Goal: Information Seeking & Learning: Learn about a topic

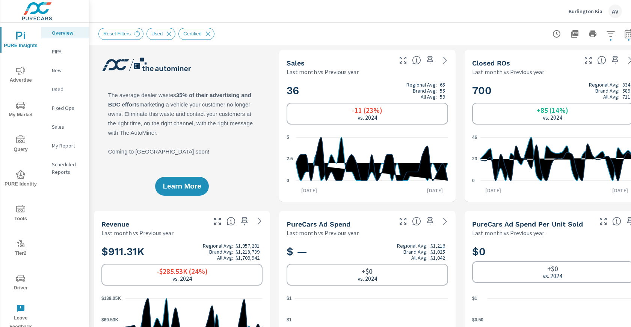
scroll to position [0, 0]
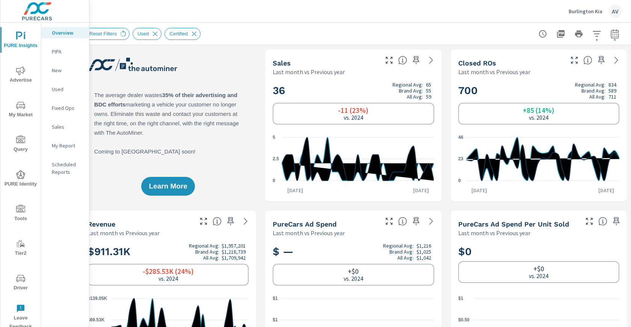
click at [617, 8] on div "AV" at bounding box center [616, 12] width 14 height 14
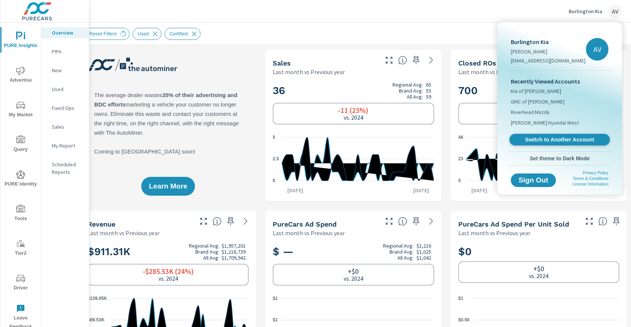
click at [574, 142] on span "Switch to Another Account" at bounding box center [560, 139] width 92 height 7
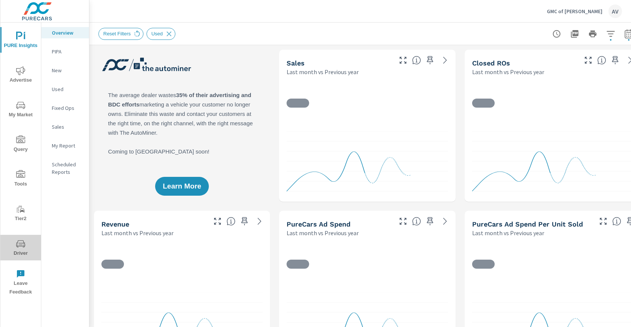
click at [19, 245] on icon "nav menu" at bounding box center [20, 243] width 9 height 9
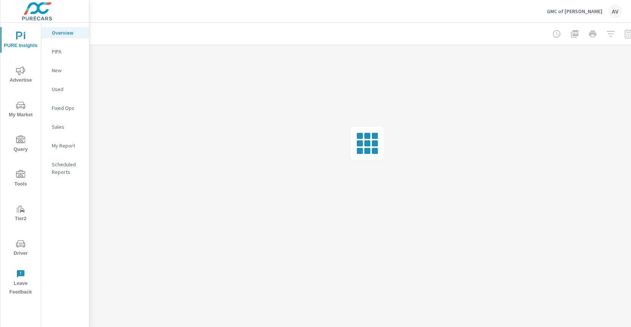
click at [75, 208] on div "Overview PIPA New Used Fixed Ops Sales My Report Scheduled Reports" at bounding box center [65, 175] width 48 height 304
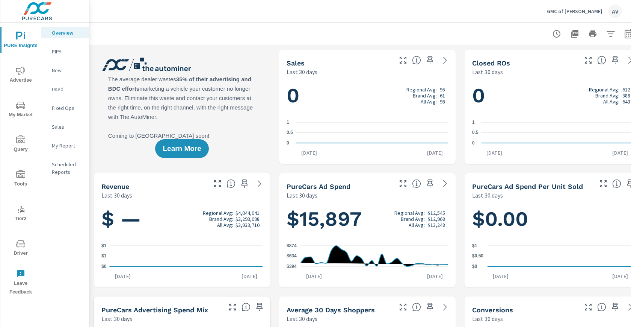
scroll to position [0, 0]
click at [20, 110] on span "My Market" at bounding box center [21, 110] width 36 height 18
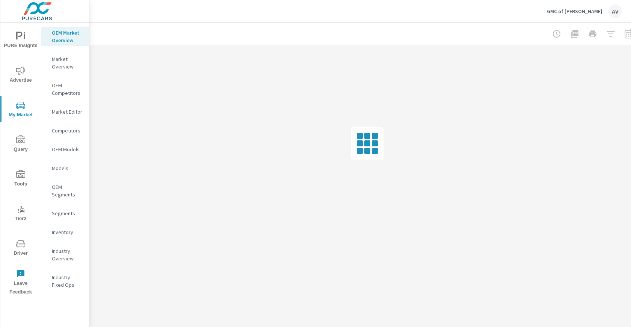
click at [72, 92] on p "OEM Competitors" at bounding box center [67, 89] width 31 height 15
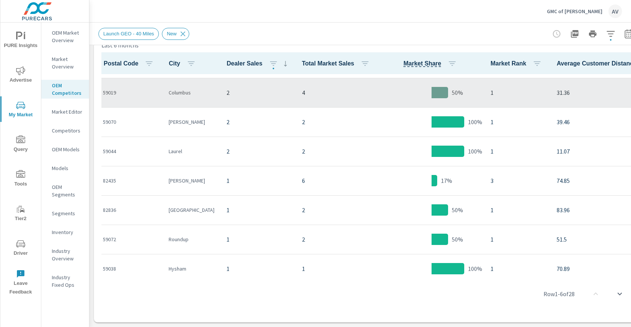
scroll to position [190, 0]
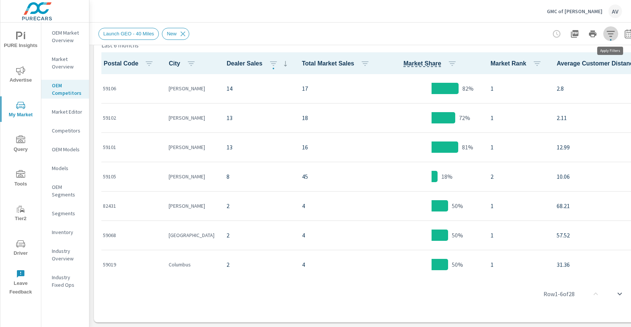
click at [607, 33] on icon "button" at bounding box center [611, 33] width 9 height 9
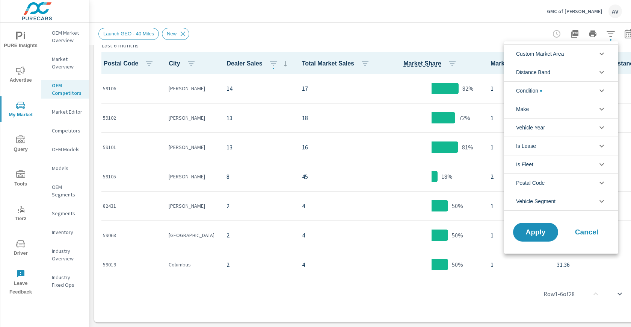
click at [571, 53] on li "Custom Market Area" at bounding box center [561, 53] width 114 height 18
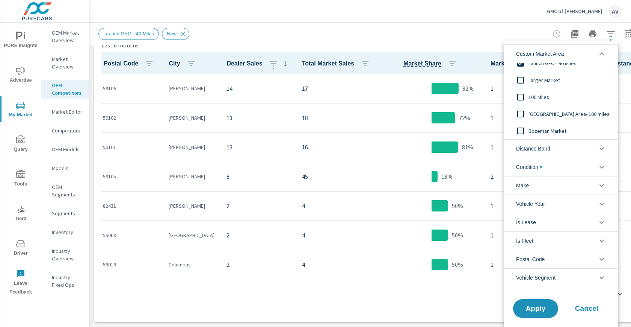
scroll to position [23, 0]
click at [524, 132] on input "filter options" at bounding box center [521, 133] width 16 height 16
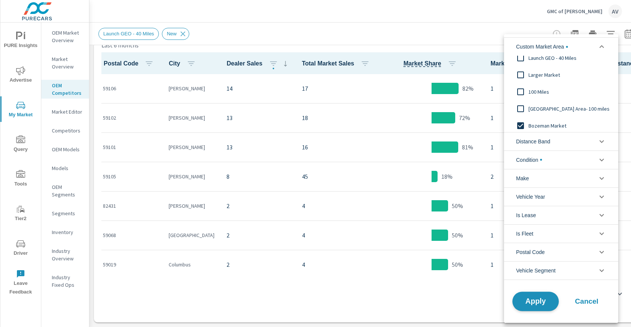
click at [543, 304] on button "Apply" at bounding box center [536, 301] width 47 height 20
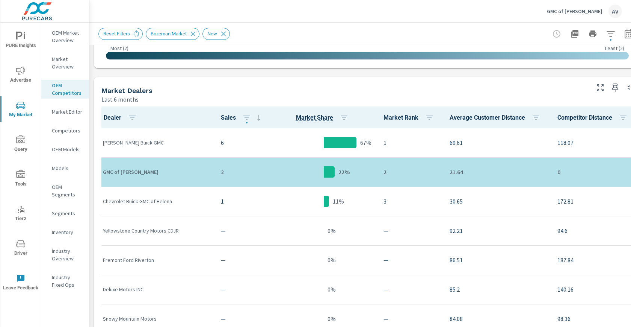
click at [282, 89] on div "Market Dealers" at bounding box center [344, 90] width 487 height 9
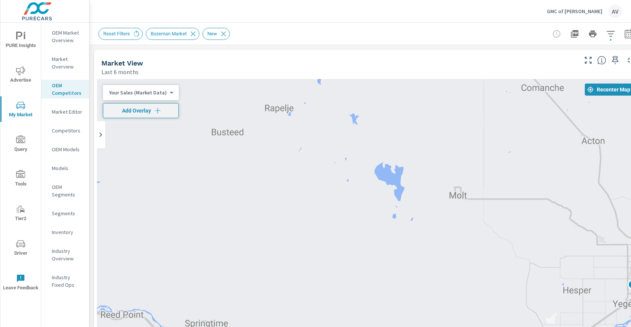
drag, startPoint x: 592, startPoint y: 249, endPoint x: 392, endPoint y: 80, distance: 261.0
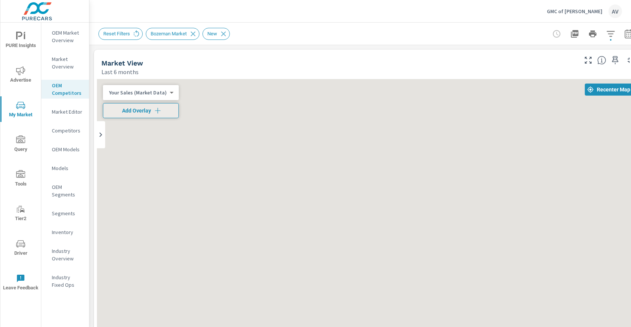
drag, startPoint x: 416, startPoint y: 142, endPoint x: 590, endPoint y: 214, distance: 188.4
click at [580, 216] on div at bounding box center [367, 231] width 541 height 305
click at [610, 89] on span "Recenter Map" at bounding box center [609, 89] width 42 height 7
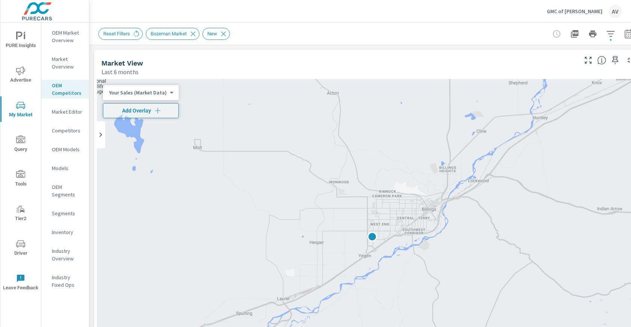
click at [168, 95] on body "PURE Insights Advertise My Market Query Tools Tier2 Driver Leave Feedback OEM M…" at bounding box center [315, 163] width 631 height 327
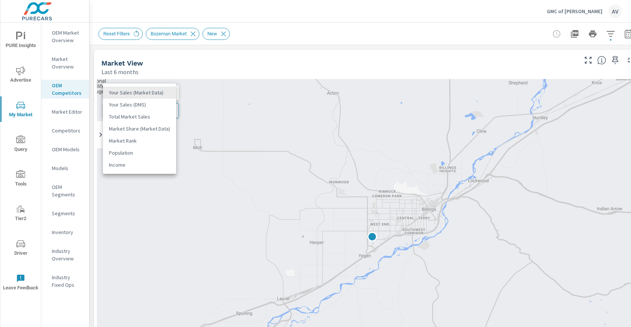
click at [152, 103] on li "Your Sales (DMS)" at bounding box center [139, 104] width 73 height 12
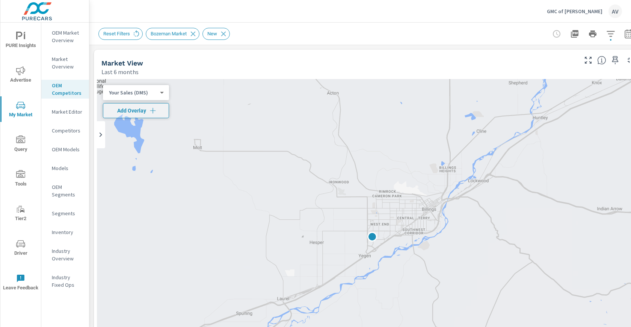
click at [97, 67] on div "Market View Last 6 months" at bounding box center [337, 63] width 486 height 27
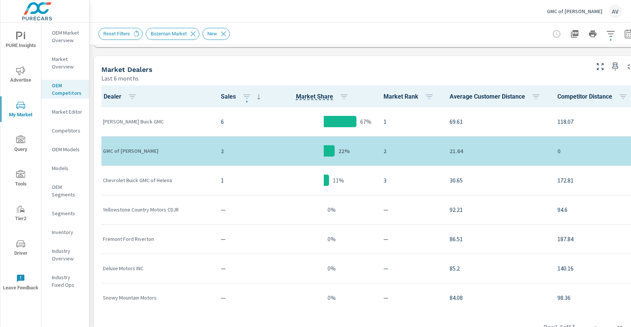
click at [90, 129] on div "Market View Last 6 months ← Move left → Move right ↑ Move up ↓ Move down + Zoom…" at bounding box center [367, 175] width 556 height 986
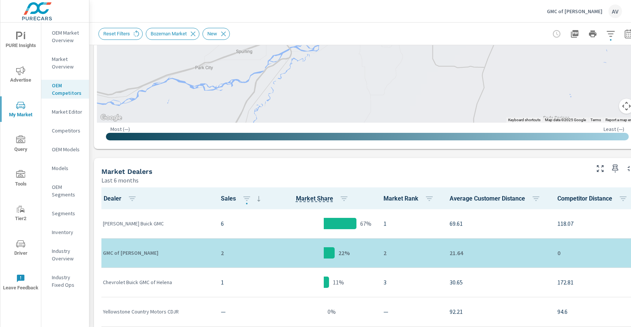
scroll to position [252, 0]
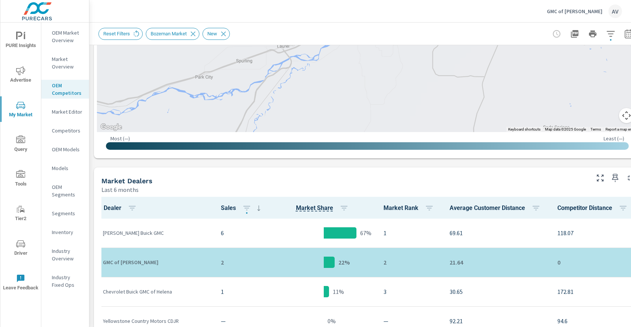
click at [133, 231] on p "J. C. Billion Buick GMC" at bounding box center [156, 233] width 106 height 8
click at [215, 178] on div "Market Dealers" at bounding box center [344, 180] width 487 height 9
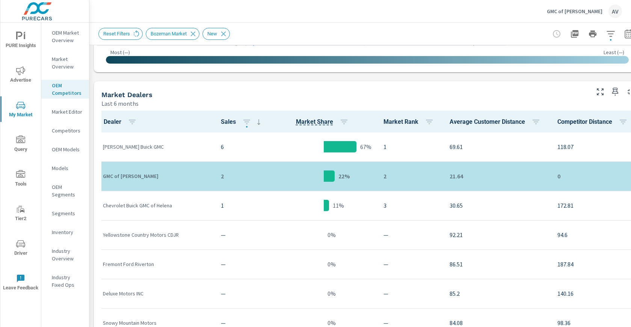
scroll to position [339, 0]
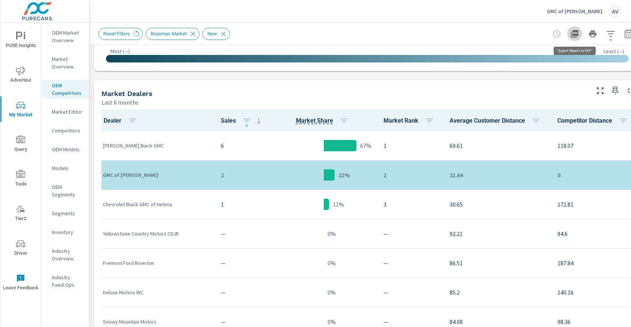
click at [572, 34] on icon "button" at bounding box center [574, 33] width 9 height 9
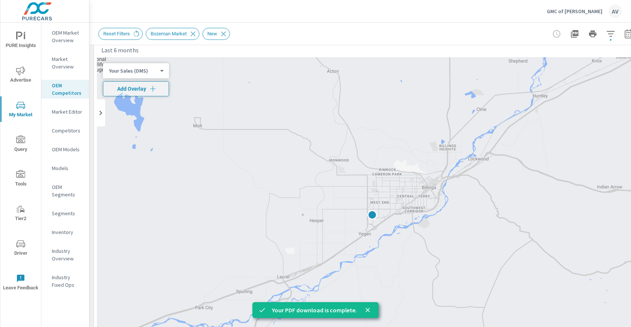
scroll to position [0, 0]
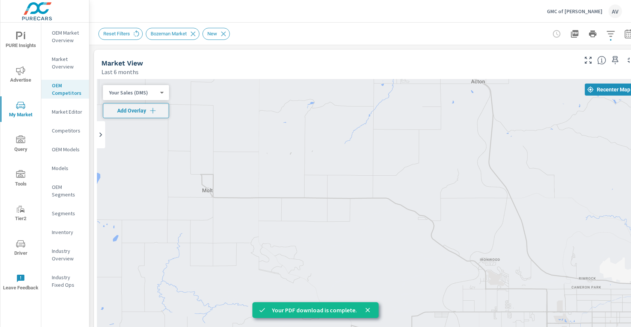
click at [316, 26] on div "Reset Filters Bozeman Market New" at bounding box center [367, 34] width 538 height 22
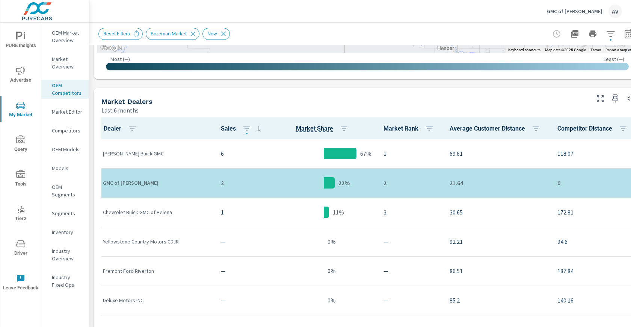
scroll to position [336, 0]
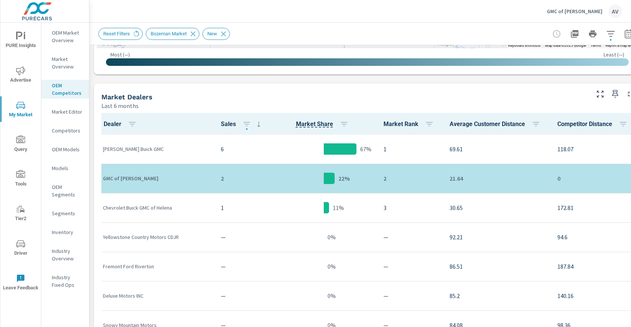
click at [232, 95] on div "Market Dealers" at bounding box center [344, 96] width 487 height 9
click at [350, 20] on div "GMC of Billings AV" at bounding box center [360, 11] width 524 height 22
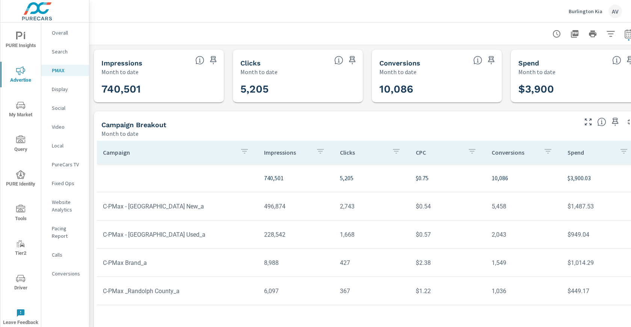
click at [352, 118] on div "Campaign Breakout Month to date" at bounding box center [337, 124] width 486 height 27
click at [195, 123] on div "Campaign Breakout" at bounding box center [338, 124] width 475 height 9
